Goal: Information Seeking & Learning: Learn about a topic

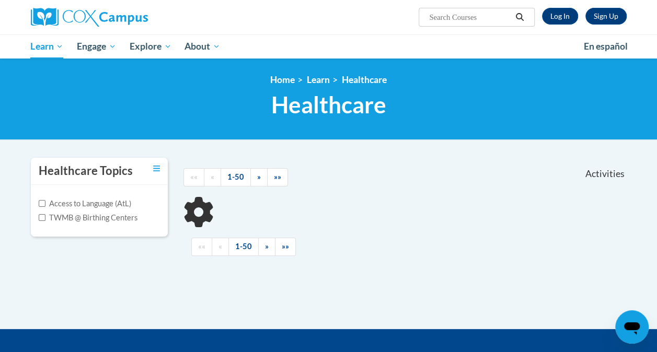
scroll to position [52, 0]
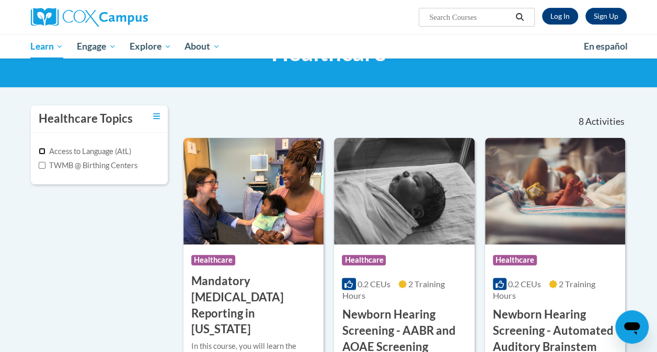
click at [39, 150] on input "Access to Language (AtL)" at bounding box center [42, 151] width 7 height 7
checkbox input "true"
click at [399, 313] on h3 "Newborn Hearing Screening - AABR and AOAE Screening" at bounding box center [404, 331] width 124 height 48
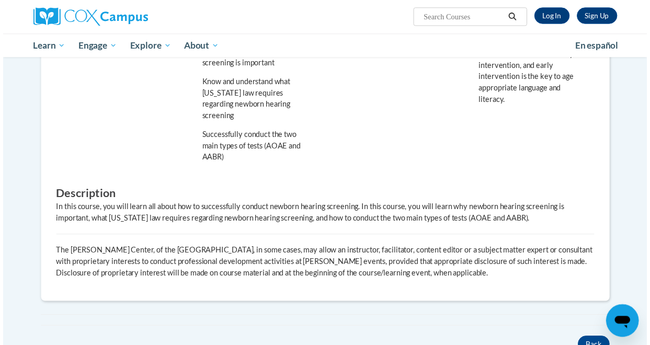
scroll to position [523, 0]
